Goal: Navigation & Orientation: Find specific page/section

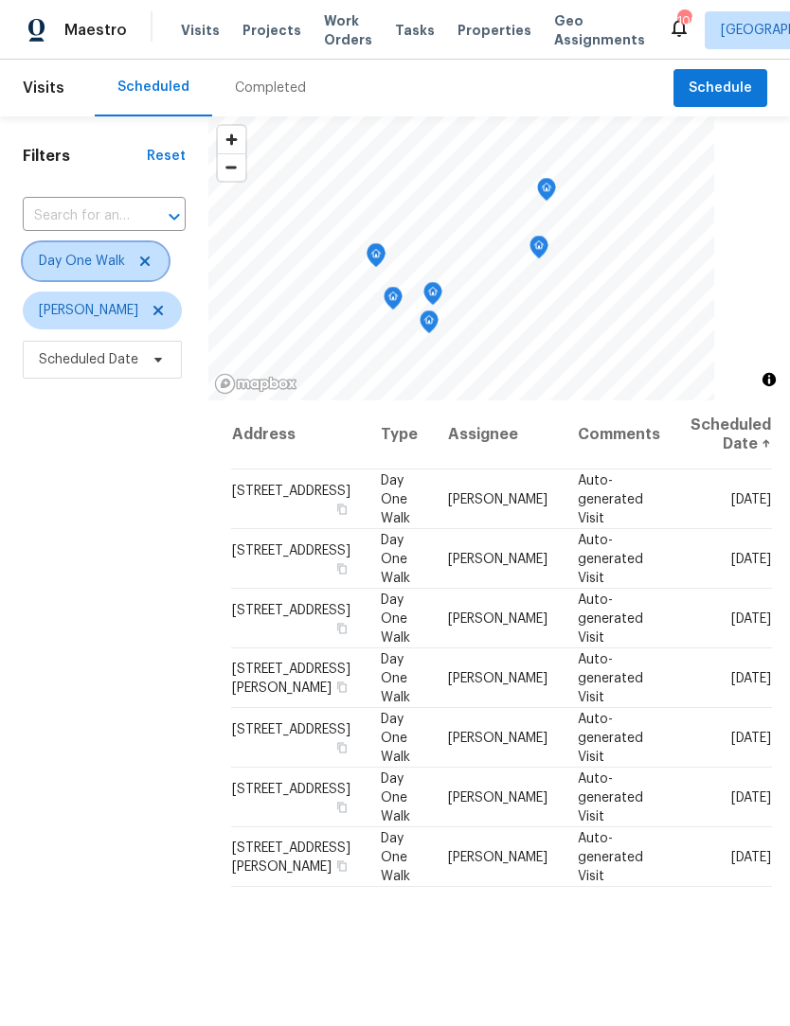
click at [150, 260] on icon at bounding box center [144, 261] width 15 height 15
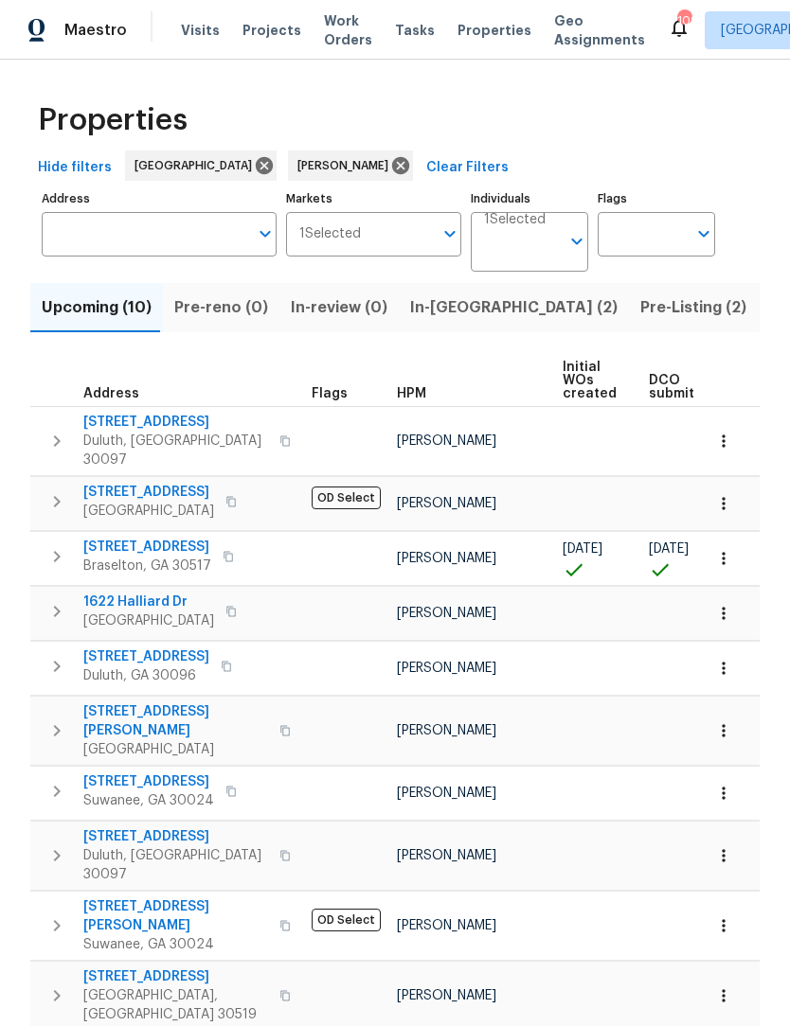
click at [433, 323] on button "In-[GEOGRAPHIC_DATA] (2)" at bounding box center [514, 307] width 230 height 49
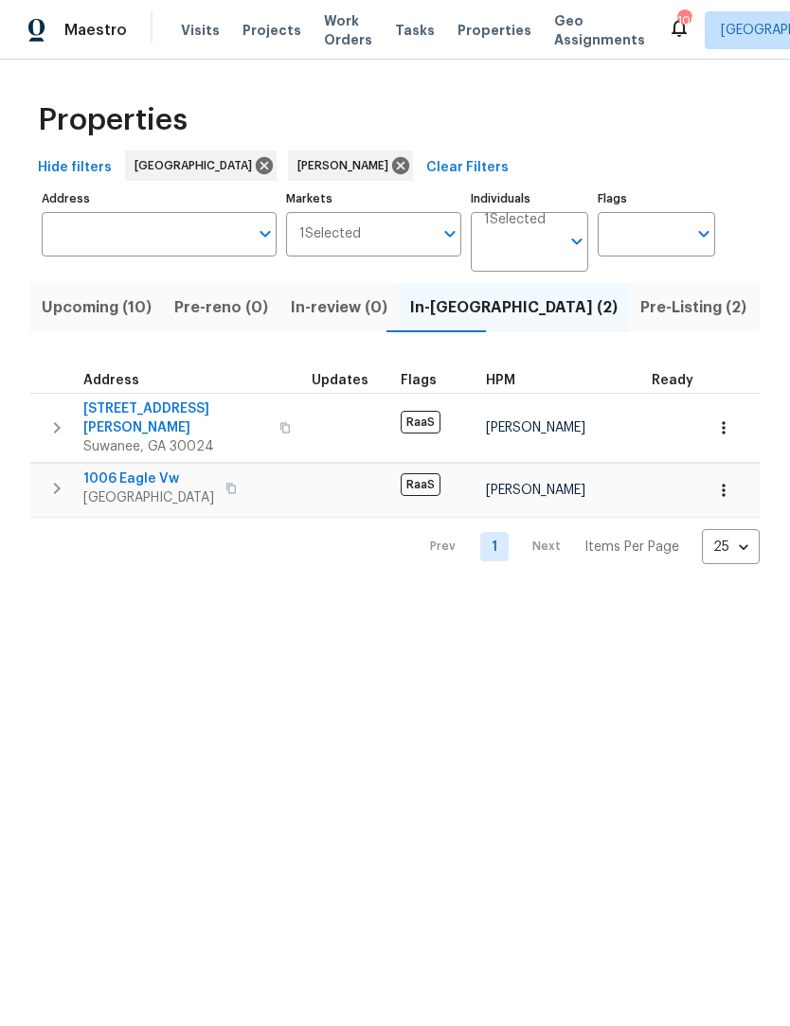
click at [178, 400] on span "[STREET_ADDRESS][PERSON_NAME]" at bounding box center [175, 419] width 185 height 38
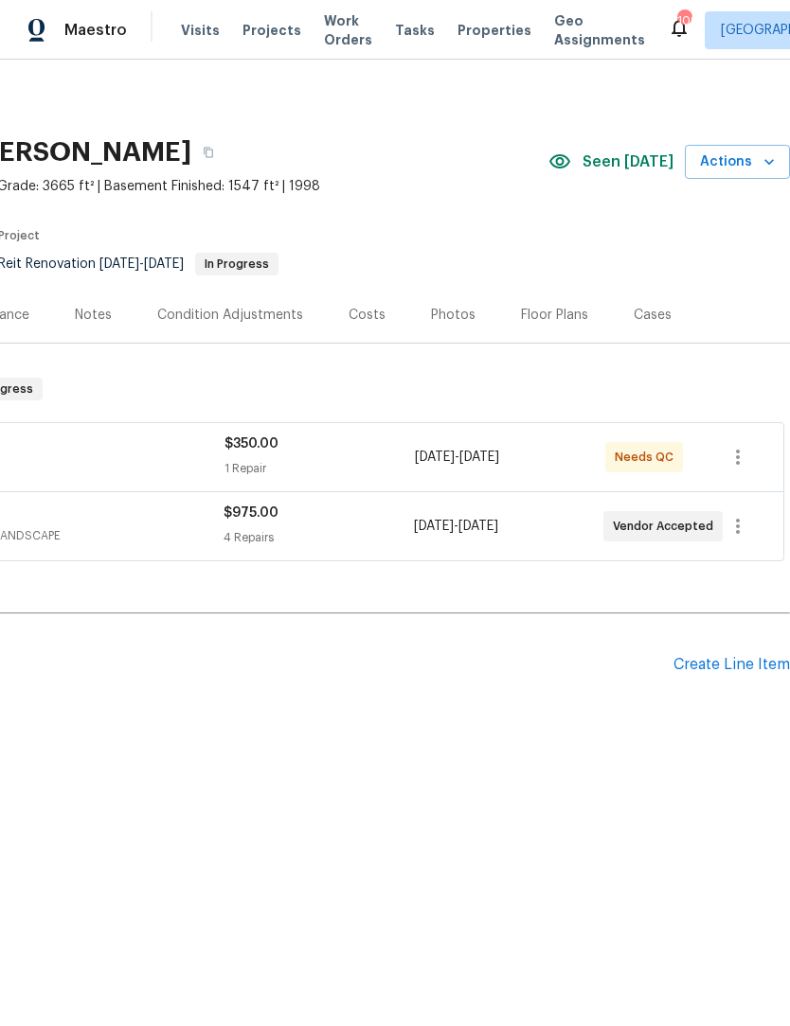
scroll to position [0, 280]
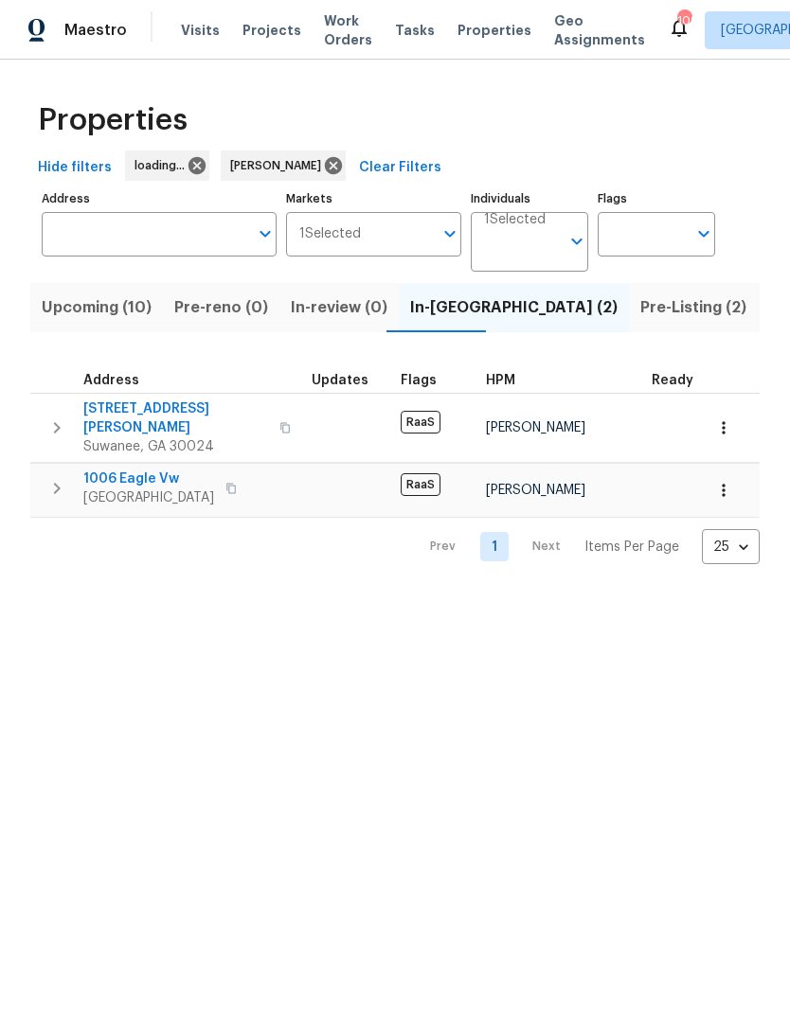
click at [147, 473] on span "1006 Eagle Vw" at bounding box center [148, 479] width 131 height 19
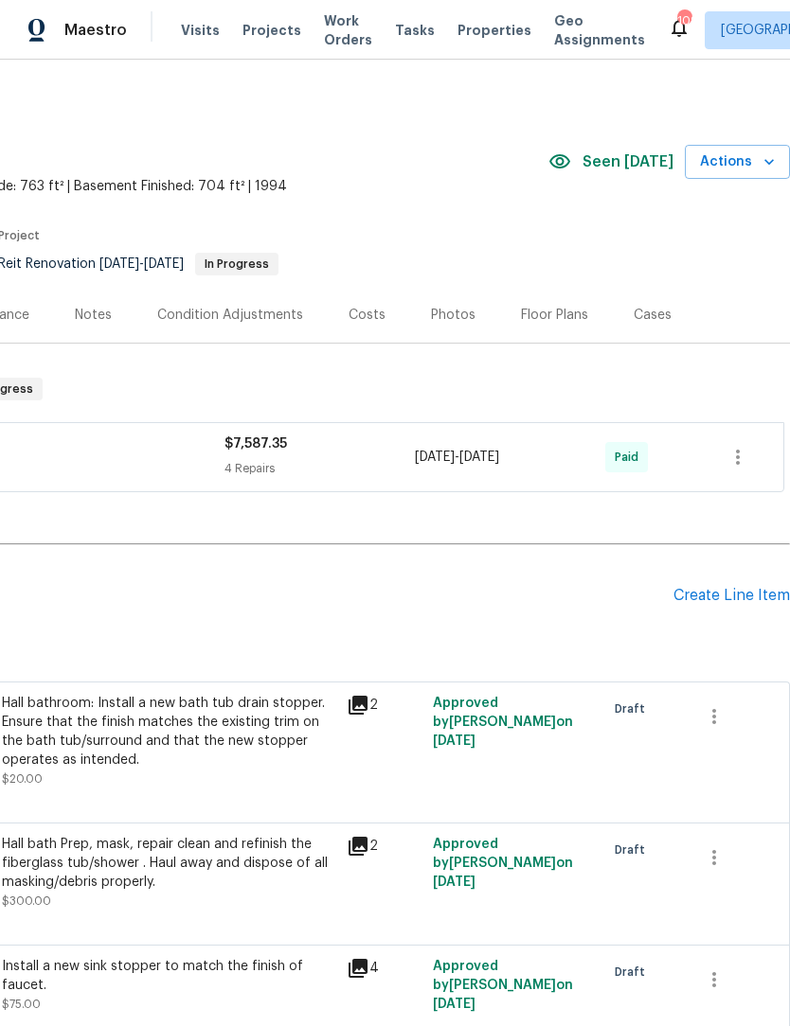
scroll to position [0, 280]
